Goal: Information Seeking & Learning: Learn about a topic

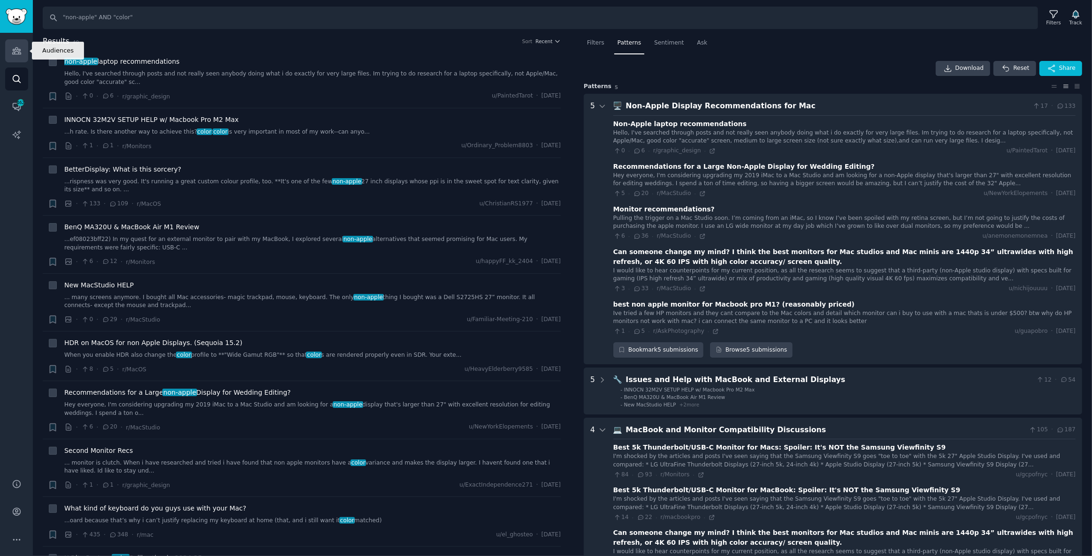
click at [16, 51] on icon "Sidebar" at bounding box center [16, 51] width 8 height 7
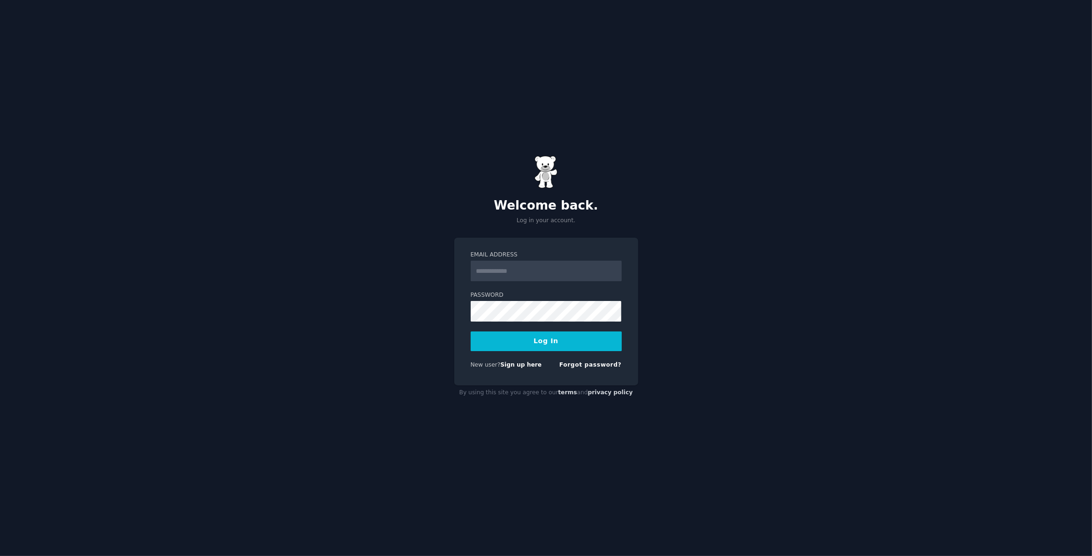
click at [530, 275] on input "Email Address" at bounding box center [546, 271] width 151 height 21
type input "**********"
click at [471, 332] on button "Log In" at bounding box center [546, 342] width 151 height 20
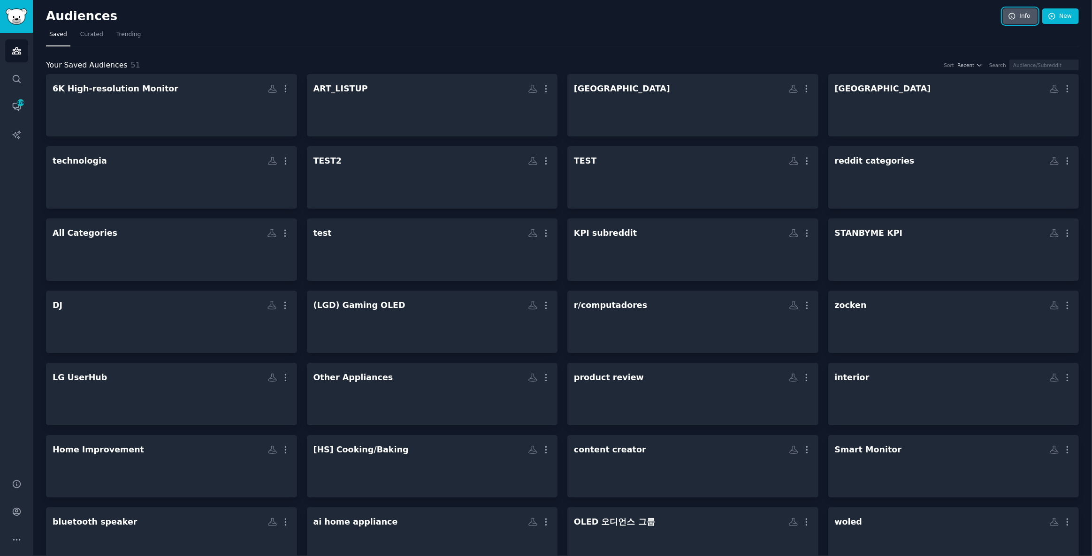
click at [1005, 22] on link "Info" at bounding box center [1020, 16] width 35 height 16
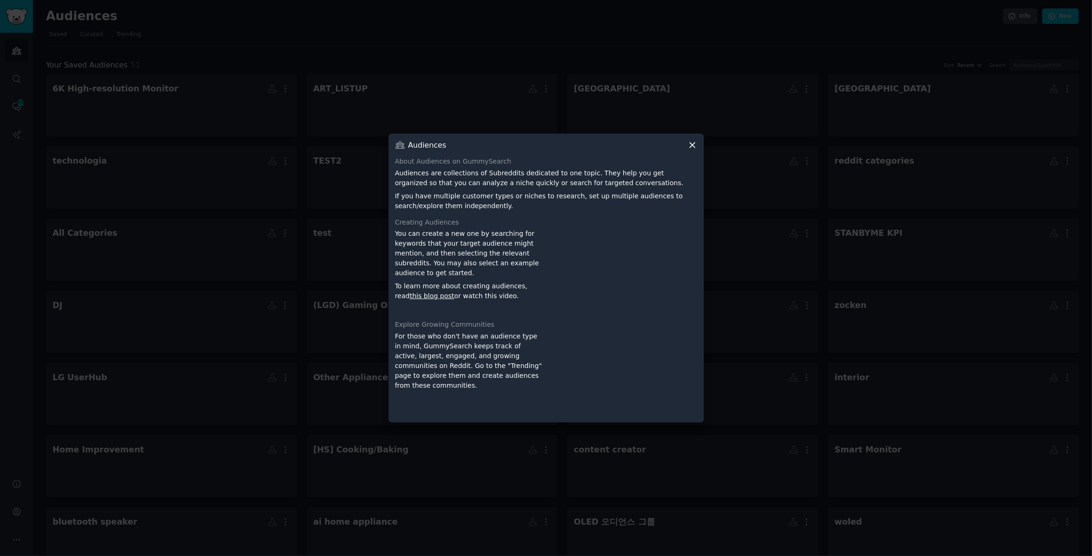
click at [694, 143] on icon at bounding box center [692, 145] width 10 height 10
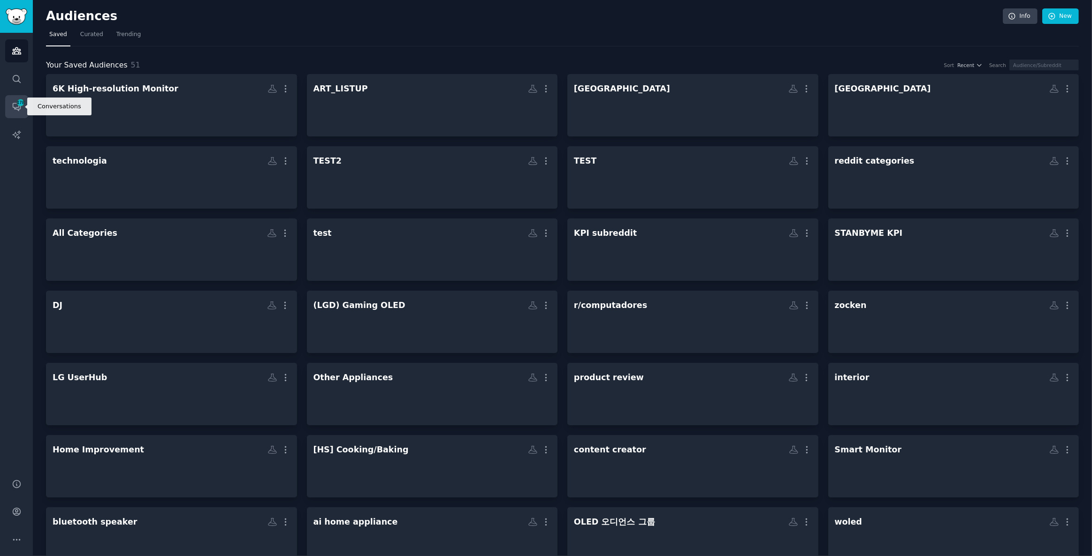
click at [21, 106] on icon "Sidebar" at bounding box center [20, 103] width 8 height 8
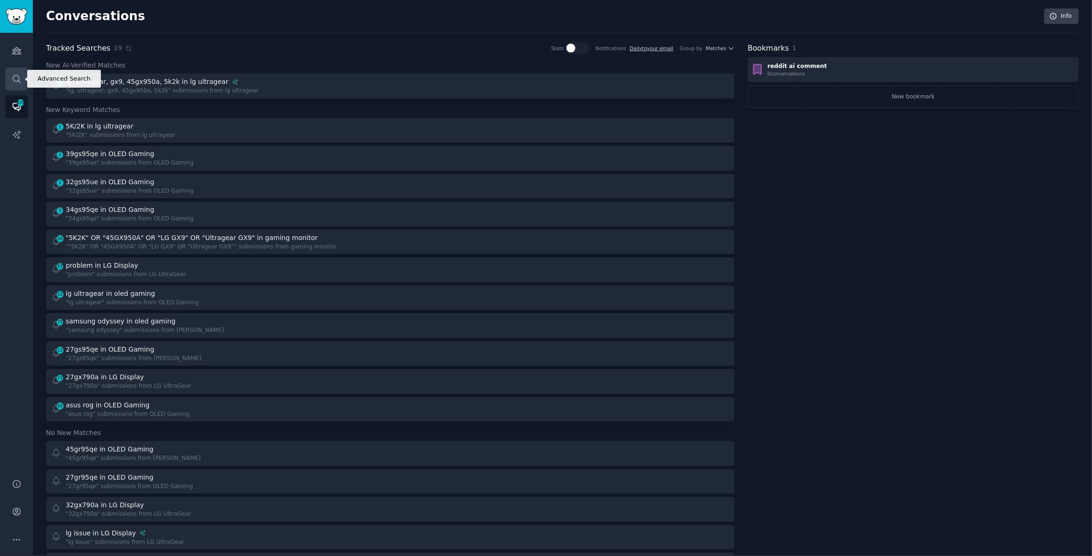
click at [18, 80] on icon "Sidebar" at bounding box center [17, 79] width 8 height 8
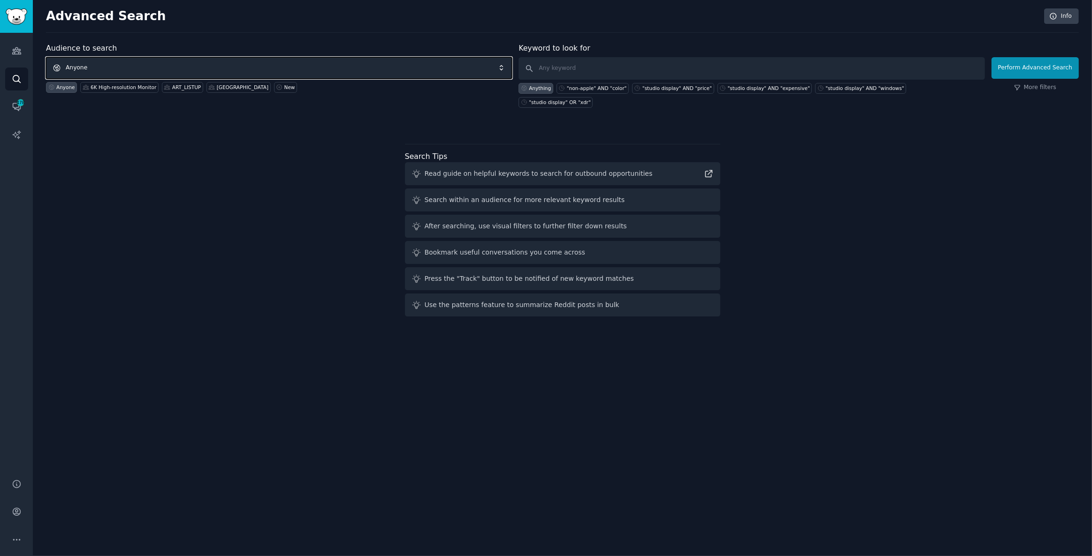
click at [260, 61] on span "Anyone" at bounding box center [279, 68] width 466 height 22
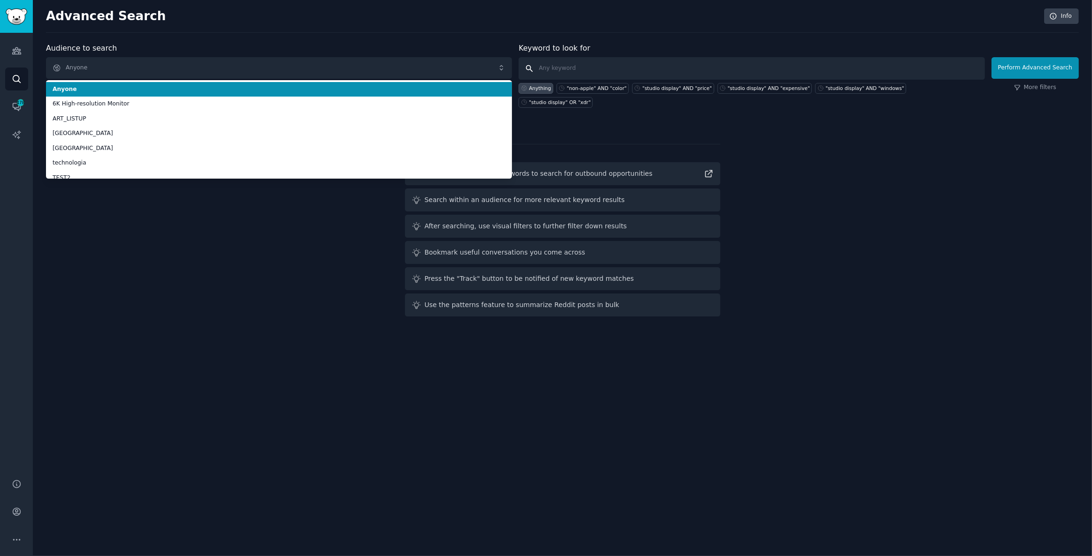
click at [628, 66] on input "text" at bounding box center [751, 68] width 466 height 23
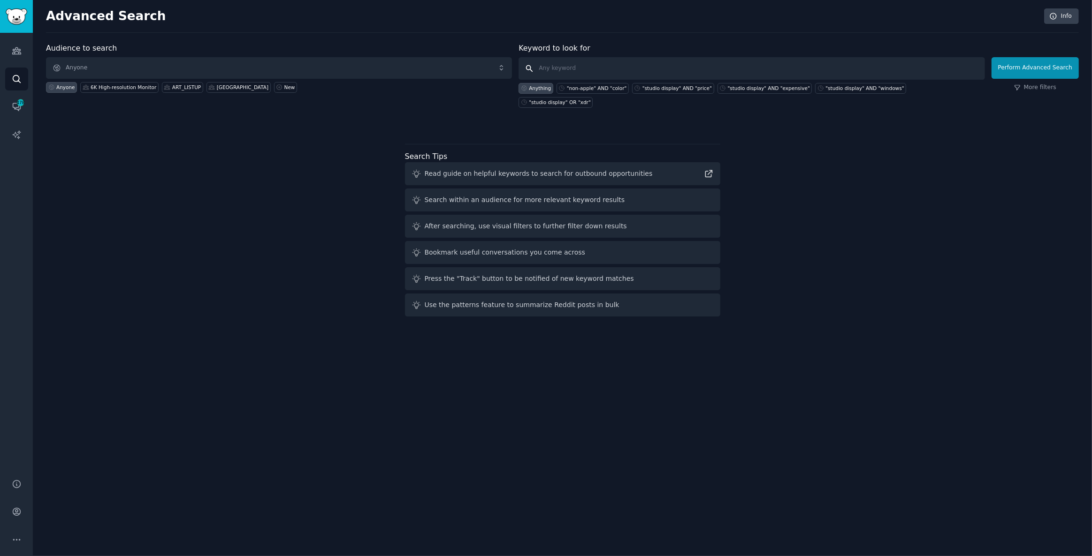
click at [628, 66] on input "text" at bounding box center [751, 68] width 466 height 23
click at [896, 70] on input "text" at bounding box center [751, 68] width 466 height 23
type input "5"
type input "5k monitor"
click button "Perform Advanced Search" at bounding box center [1034, 68] width 87 height 22
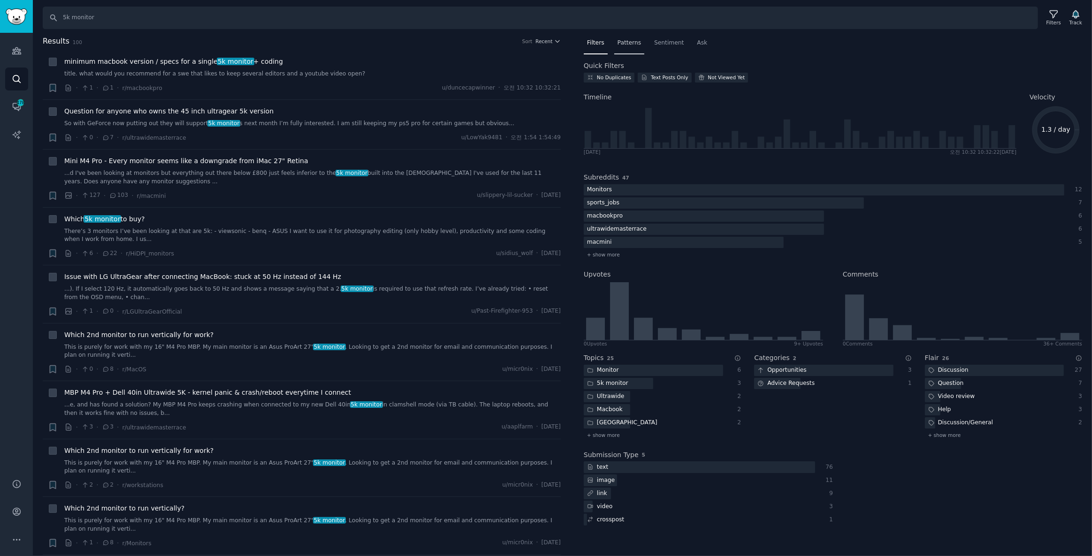
click at [625, 41] on span "Patterns" at bounding box center [628, 43] width 23 height 8
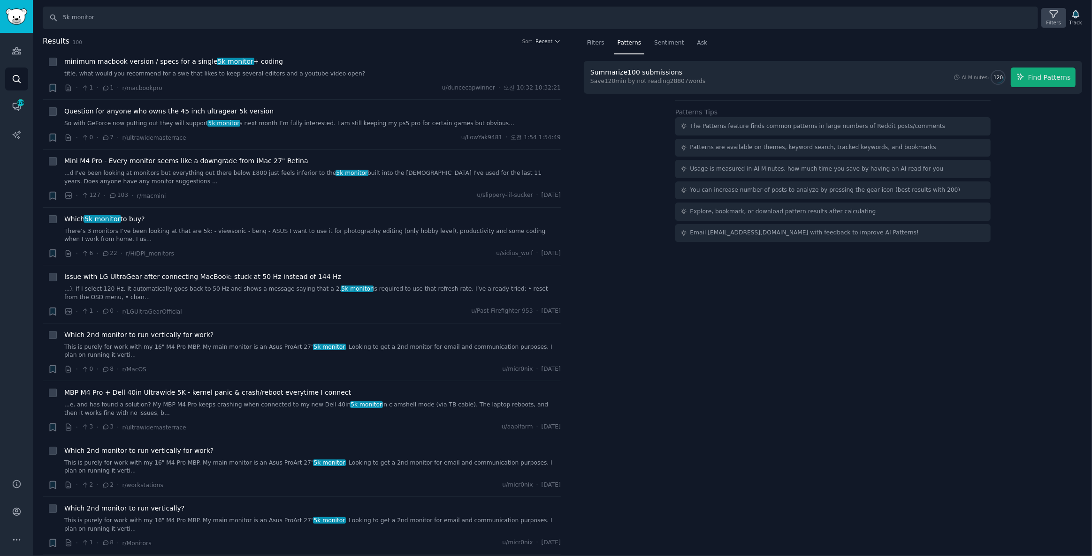
click at [1054, 14] on icon at bounding box center [1054, 15] width 8 height 8
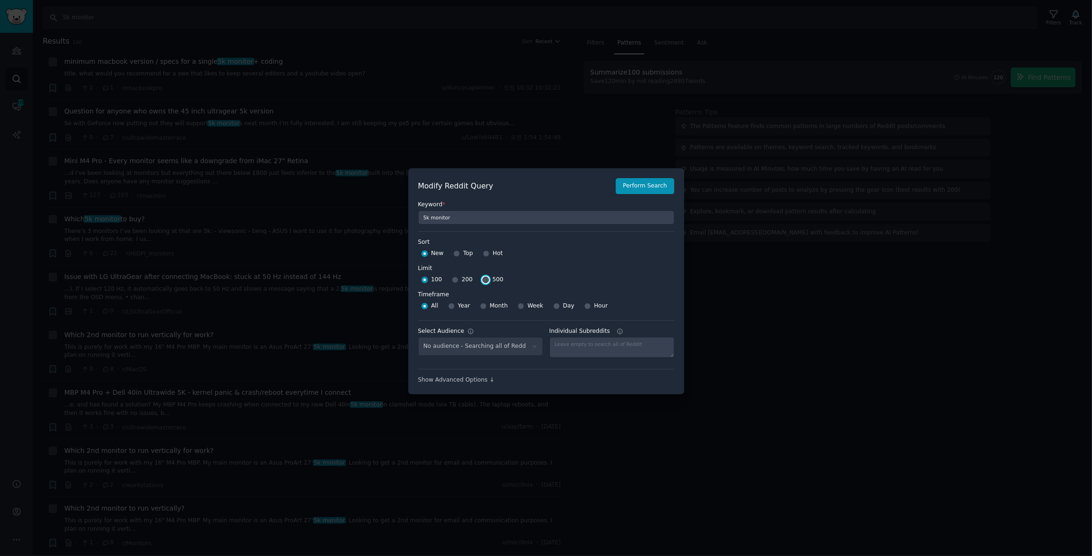
click at [483, 282] on input "500" at bounding box center [485, 280] width 7 height 7
radio input "true"
click at [652, 186] on button "Perform Search" at bounding box center [645, 186] width 58 height 16
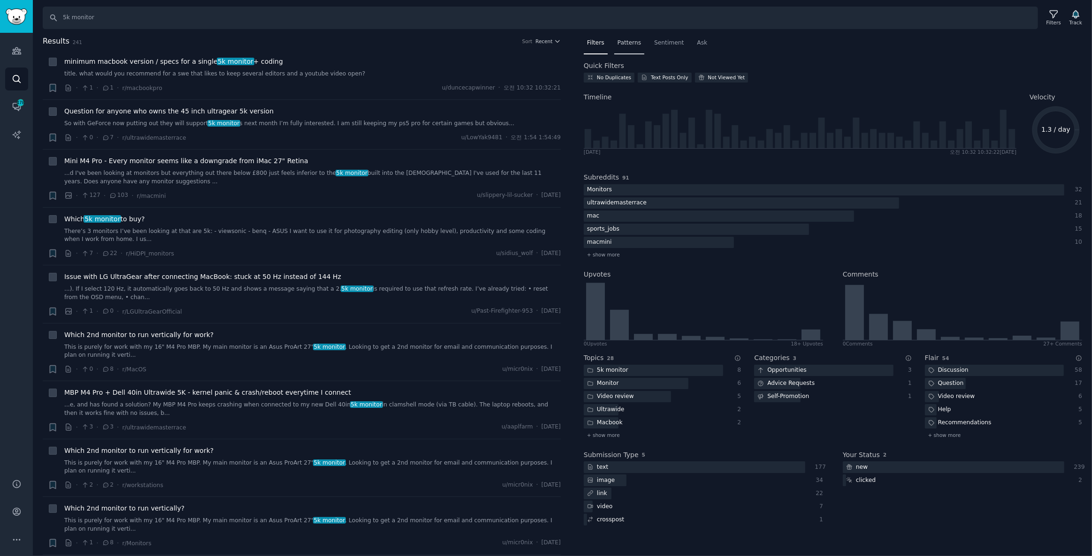
click at [621, 39] on span "Patterns" at bounding box center [628, 43] width 23 height 8
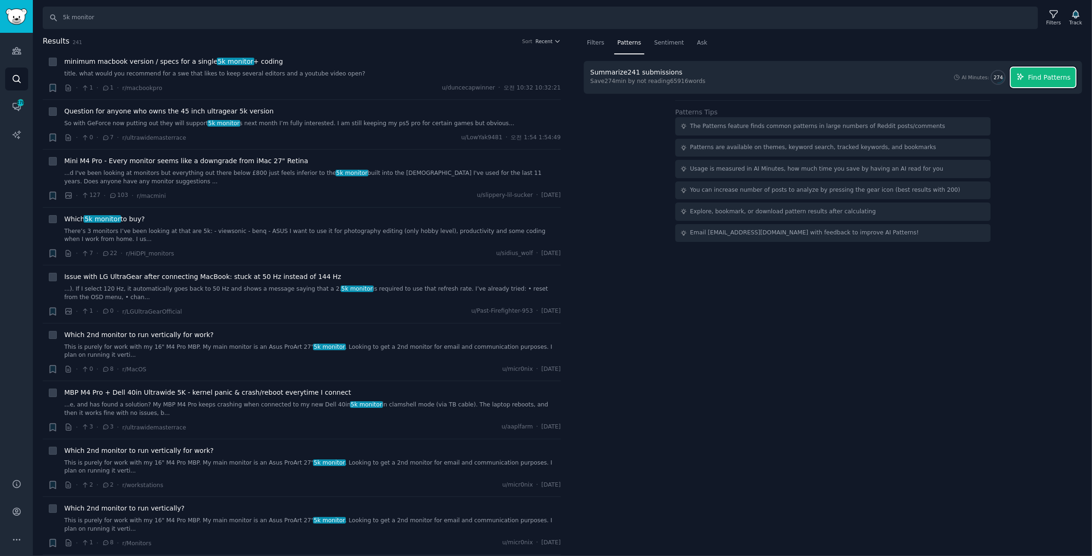
click at [1046, 77] on span "Find Patterns" at bounding box center [1049, 78] width 43 height 10
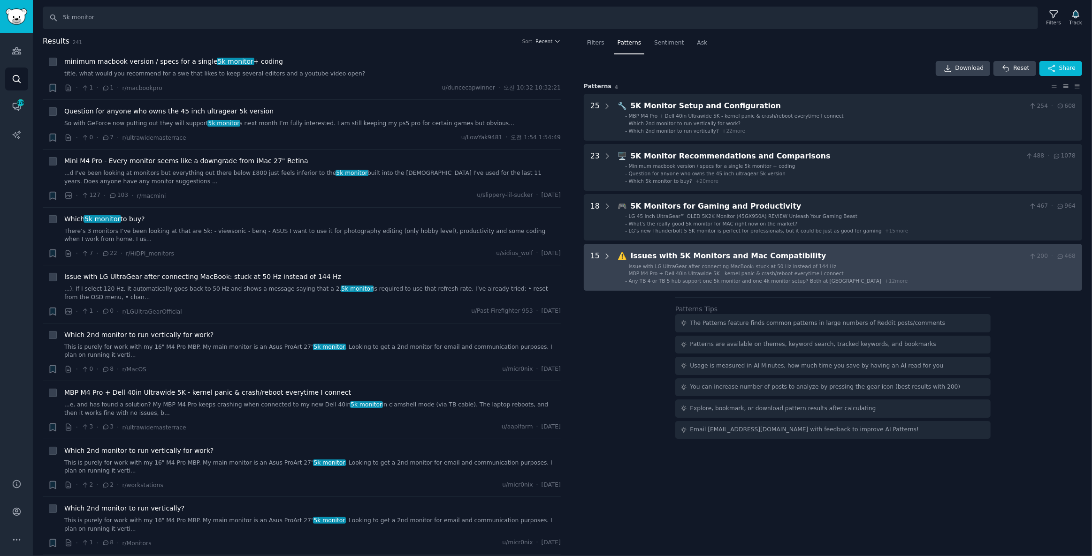
click at [606, 254] on icon at bounding box center [607, 256] width 8 height 8
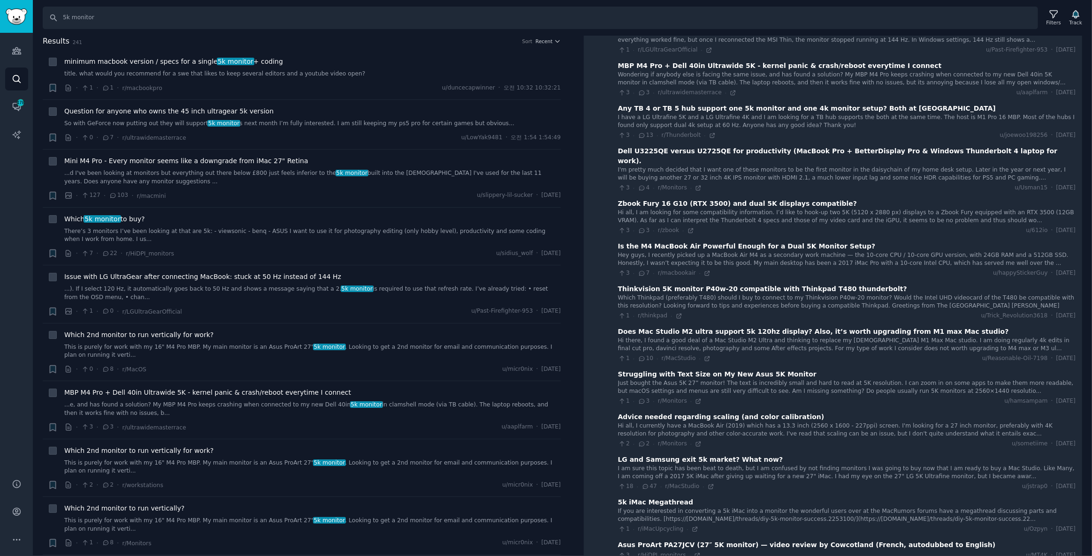
scroll to position [336, 0]
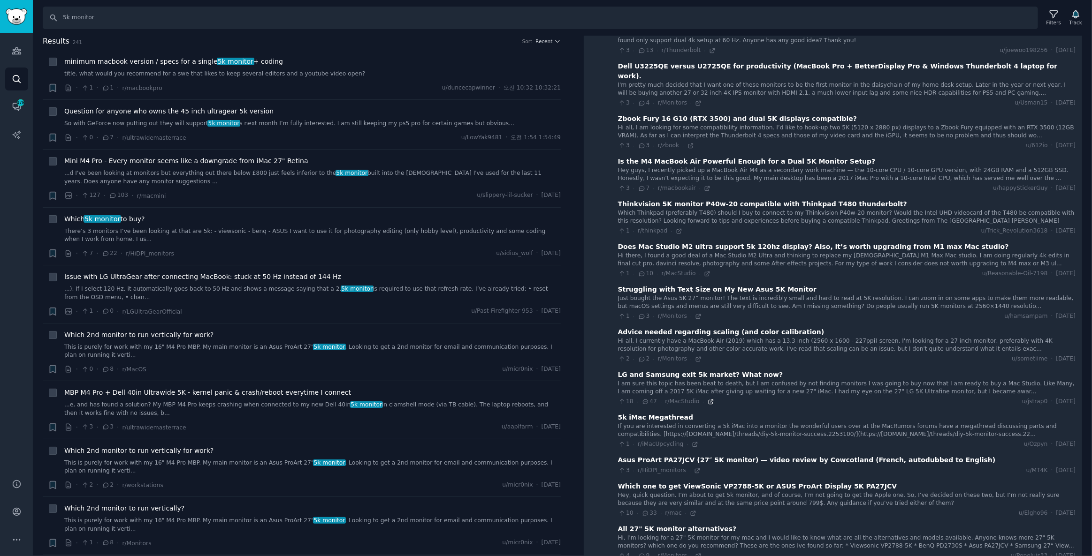
click at [708, 399] on icon at bounding box center [711, 402] width 7 height 7
